Goal: Information Seeking & Learning: Find specific fact

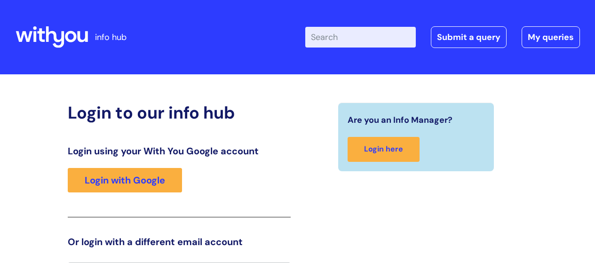
scroll to position [21, 0]
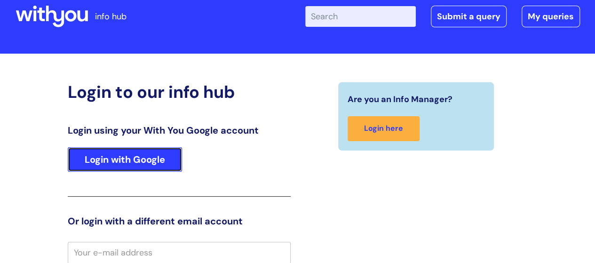
click at [167, 159] on link "Login with Google" at bounding box center [125, 159] width 114 height 24
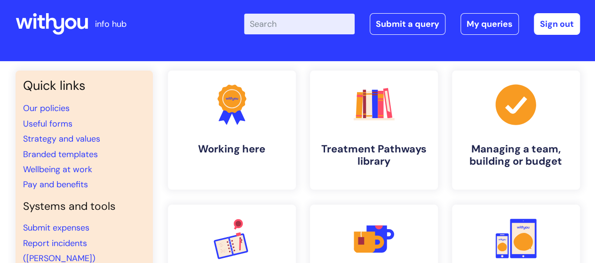
scroll to position [14, 0]
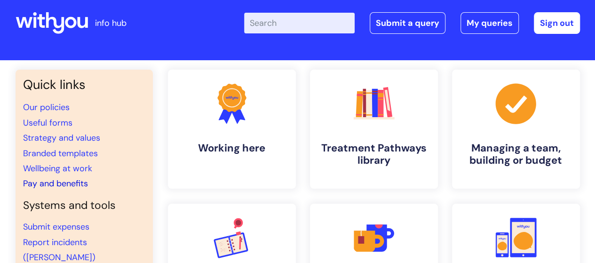
click at [57, 183] on link "Pay and benefits" at bounding box center [55, 183] width 65 height 11
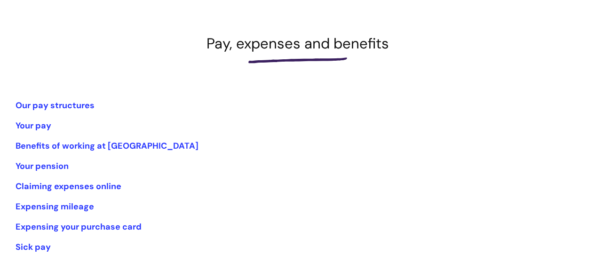
scroll to position [115, 0]
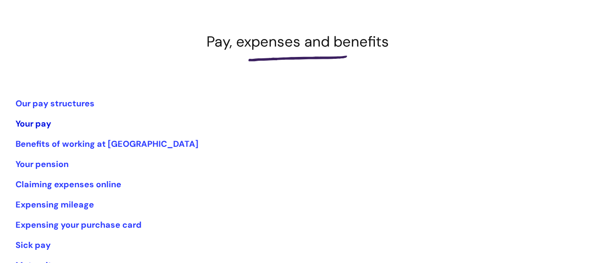
click at [35, 124] on link "Your pay" at bounding box center [34, 123] width 36 height 11
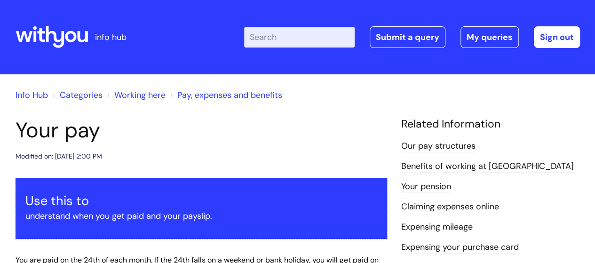
click at [464, 145] on link "Our pay structures" at bounding box center [438, 146] width 74 height 12
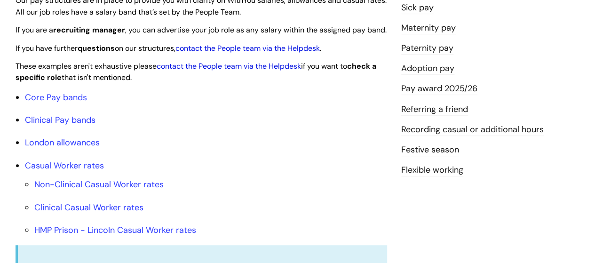
scroll to position [265, 0]
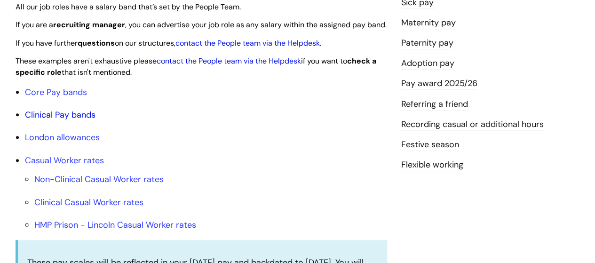
click at [72, 120] on link "Clinical Pay bands" at bounding box center [60, 114] width 71 height 11
